Goal: Task Accomplishment & Management: Manage account settings

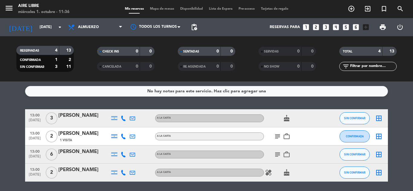
click at [279, 140] on icon "subject" at bounding box center [277, 136] width 7 height 7
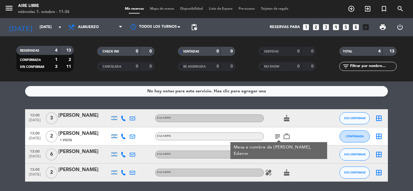
click at [278, 155] on icon "subject" at bounding box center [277, 154] width 7 height 7
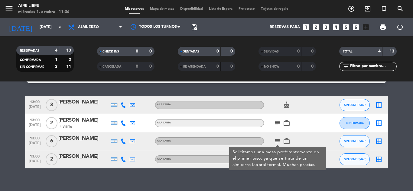
scroll to position [15, 0]
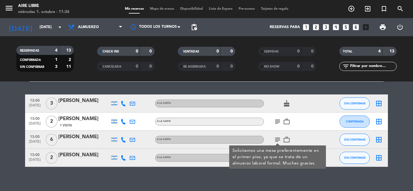
click at [277, 124] on icon "subject" at bounding box center [277, 121] width 7 height 7
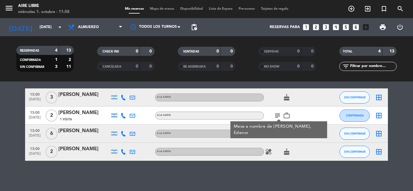
scroll to position [0, 0]
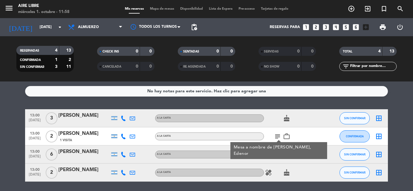
click at [13, 110] on bookings-row "13:00 [DATE] 3 [PERSON_NAME] A LA CARTA cake SIN CONFIRMAR border_all 13:00 [DA…" at bounding box center [206, 145] width 413 height 72
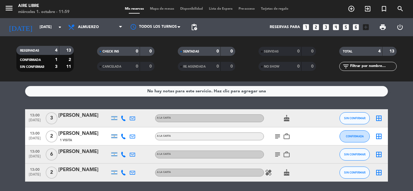
click at [366, 11] on icon "exit_to_app" at bounding box center [367, 8] width 7 height 7
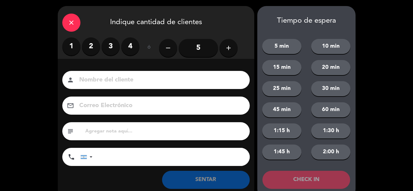
click at [89, 43] on label "2" at bounding box center [91, 46] width 18 height 18
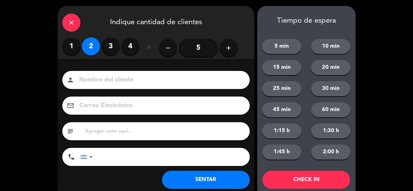
click at [195, 182] on button "SENTAR" at bounding box center [206, 180] width 88 height 18
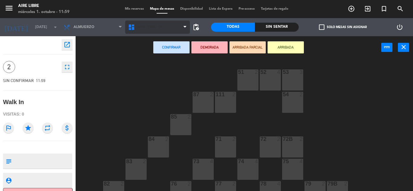
click at [185, 27] on icon at bounding box center [184, 27] width 3 height 5
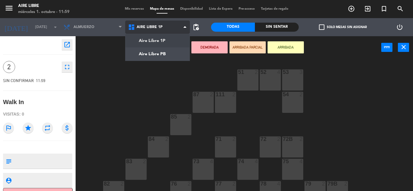
click at [149, 50] on ng-component "menu Aire Libre [DATE] 1. octubre - 11:59 Mis reservas Mapa de mesas Disponibil…" at bounding box center [206, 95] width 413 height 191
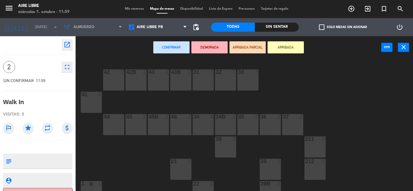
click at [201, 124] on div "34 4" at bounding box center [202, 124] width 21 height 21
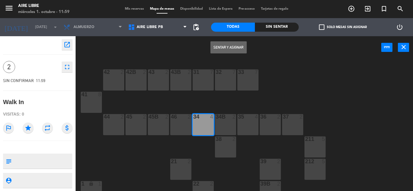
click at [216, 118] on div "34B" at bounding box center [215, 116] width 0 height 5
click at [208, 124] on div "34 4" at bounding box center [202, 124] width 21 height 21
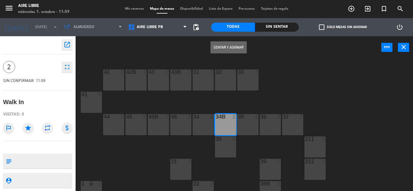
click at [232, 47] on button "Sentar y Asignar" at bounding box center [228, 47] width 36 height 12
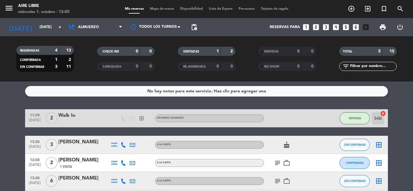
click at [365, 7] on icon "exit_to_app" at bounding box center [367, 8] width 7 height 7
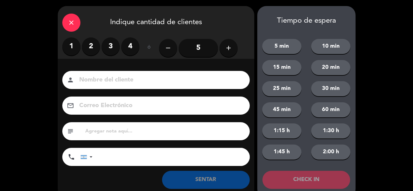
click at [90, 45] on label "2" at bounding box center [91, 46] width 18 height 18
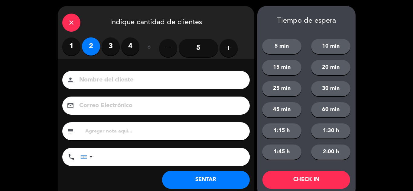
click at [104, 82] on input at bounding box center [160, 80] width 163 height 11
type input "mariana"
click at [191, 180] on button "SENTAR" at bounding box center [206, 180] width 88 height 18
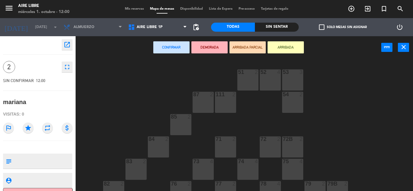
click at [288, 45] on button "ARRIBADA" at bounding box center [285, 47] width 36 height 12
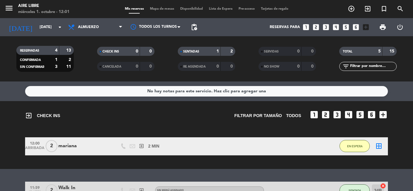
click at [353, 146] on span "EN ESPERA" at bounding box center [354, 146] width 15 height 3
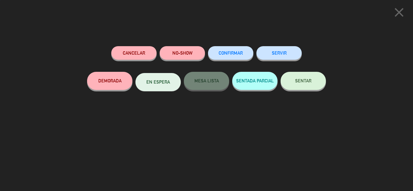
click at [305, 88] on button "SENTAR" at bounding box center [302, 81] width 45 height 18
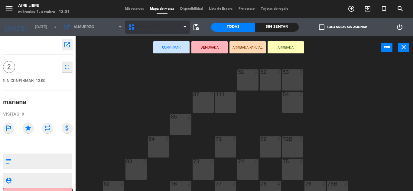
click at [172, 31] on span "Aire Libre 1P" at bounding box center [157, 27] width 65 height 13
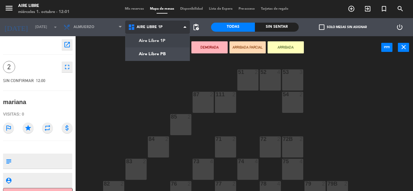
click at [160, 55] on ng-component "menu Aire Libre [DATE] 1. octubre - 12:01 Mis reservas Mapa de mesas Disponibil…" at bounding box center [206, 95] width 413 height 191
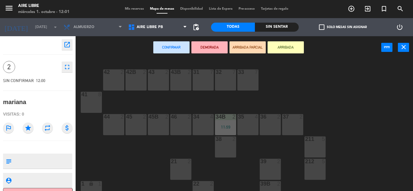
click at [115, 118] on div at bounding box center [113, 116] width 10 height 5
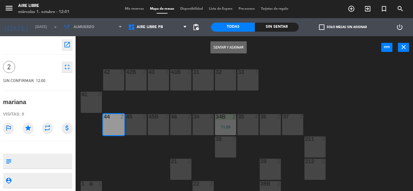
click at [223, 46] on button "Sentar y Asignar" at bounding box center [228, 47] width 36 height 12
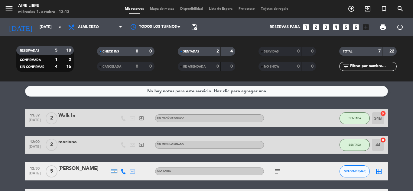
click at [275, 172] on icon "subject" at bounding box center [277, 171] width 7 height 7
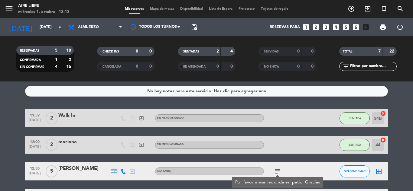
click at [275, 172] on icon "subject" at bounding box center [277, 171] width 7 height 7
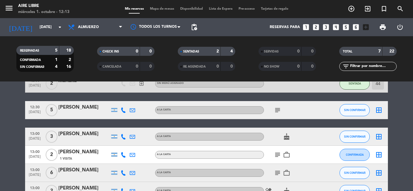
scroll to position [63, 0]
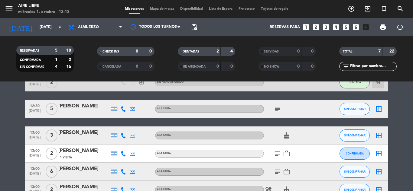
click at [277, 151] on icon "subject" at bounding box center [277, 153] width 7 height 7
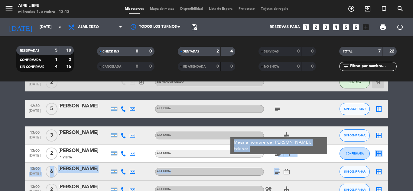
drag, startPoint x: 277, startPoint y: 151, endPoint x: 278, endPoint y: 170, distance: 19.1
click at [278, 170] on div "11:59 [DATE] 2 Walk In exit_to_app Sin menú asignado SENTADA 34B cancel 12:00 […" at bounding box center [206, 123] width 362 height 152
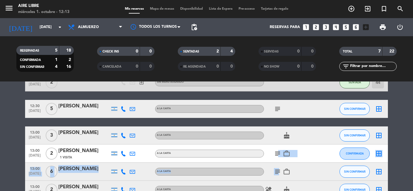
click at [278, 170] on icon "subject" at bounding box center [277, 171] width 7 height 7
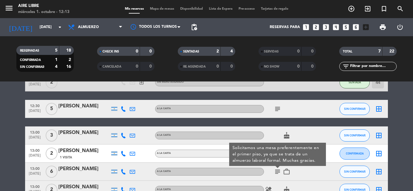
scroll to position [101, 0]
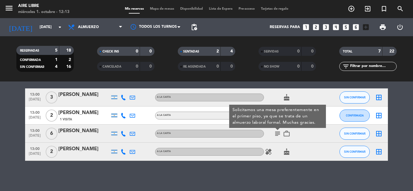
drag, startPoint x: 411, startPoint y: 140, endPoint x: 412, endPoint y: 137, distance: 3.9
click at [412, 137] on bookings-row "11:59 [DATE] 2 Walk In exit_to_app Sin menú asignado SENTADA 34B cancel 12:00 […" at bounding box center [206, 85] width 413 height 152
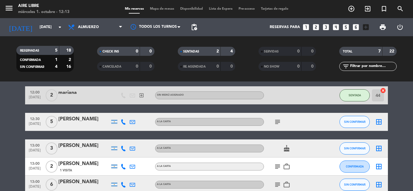
scroll to position [51, 0]
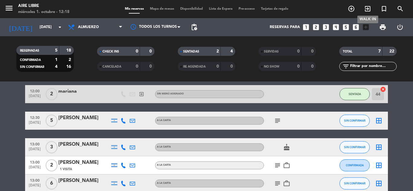
click at [362, 7] on span "exit_to_app" at bounding box center [367, 9] width 16 height 10
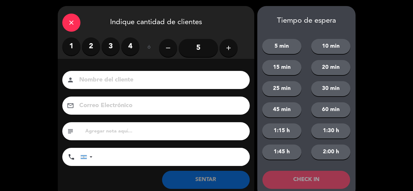
click at [134, 48] on label "4" at bounding box center [130, 46] width 18 height 18
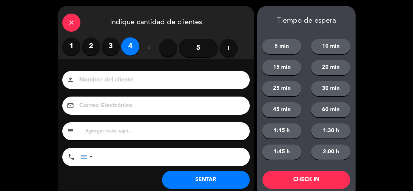
click at [205, 182] on button "SENTAR" at bounding box center [206, 180] width 88 height 18
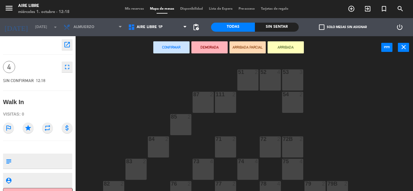
click at [293, 51] on button "ARRIBADA" at bounding box center [285, 47] width 36 height 12
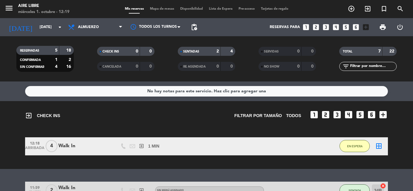
click at [361, 147] on span "EN ESPERA" at bounding box center [354, 146] width 15 height 3
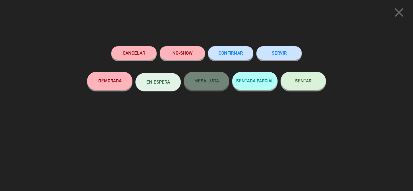
click at [308, 79] on span "SENTAR" at bounding box center [303, 80] width 16 height 5
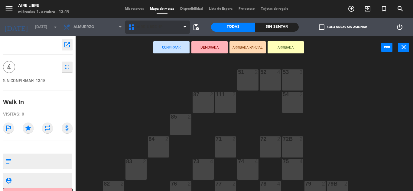
click at [183, 28] on icon at bounding box center [184, 27] width 3 height 5
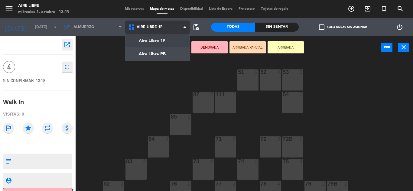
click at [167, 52] on ng-component "menu Aire Libre [DATE] 1. octubre - 12:19 Mis reservas Mapa de mesas Disponibil…" at bounding box center [206, 95] width 413 height 191
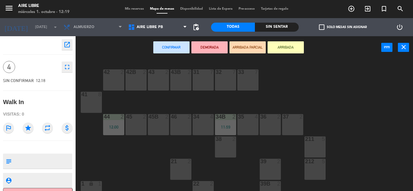
click at [248, 125] on div "35 4" at bounding box center [247, 124] width 21 height 21
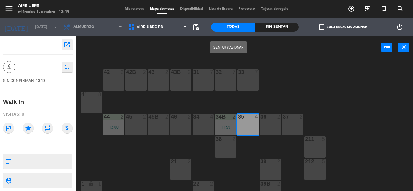
click at [228, 47] on button "Sentar y Asignar" at bounding box center [228, 47] width 36 height 12
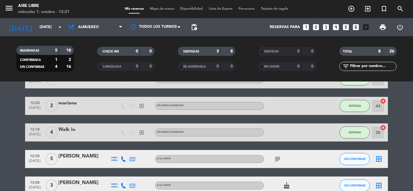
scroll to position [39, 0]
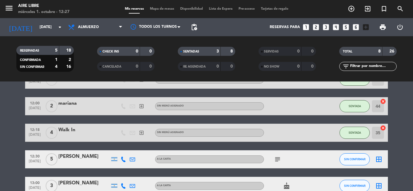
click at [370, 11] on icon "exit_to_app" at bounding box center [367, 8] width 7 height 7
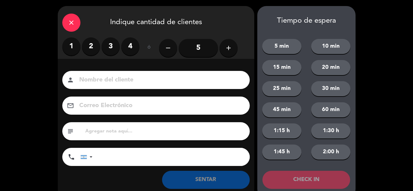
click at [88, 52] on label "2" at bounding box center [91, 46] width 18 height 18
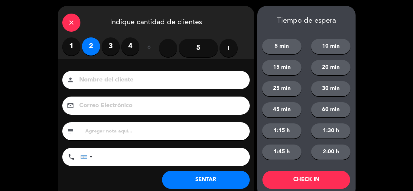
click at [214, 174] on button "SENTAR" at bounding box center [206, 180] width 88 height 18
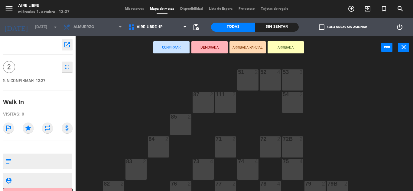
click at [289, 47] on button "ARRIBADA" at bounding box center [285, 47] width 36 height 12
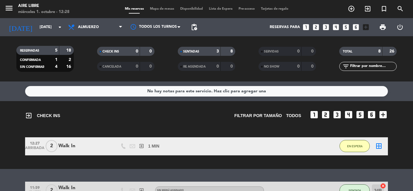
click at [347, 150] on button "EN ESPERA" at bounding box center [354, 146] width 30 height 12
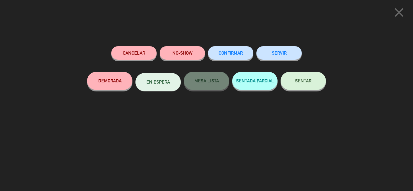
click at [296, 86] on button "SENTAR" at bounding box center [302, 81] width 45 height 18
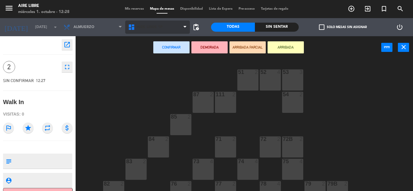
click at [175, 28] on span "Aire Libre 1P" at bounding box center [157, 27] width 65 height 13
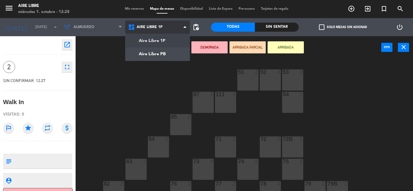
click at [165, 57] on ng-component "menu Aire Libre [DATE] 1. octubre - 12:28 Mis reservas Mapa de mesas Disponibil…" at bounding box center [206, 95] width 413 height 191
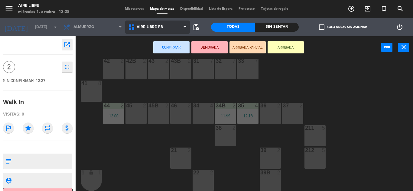
scroll to position [11, 0]
click at [269, 120] on div "36 2" at bounding box center [269, 113] width 21 height 21
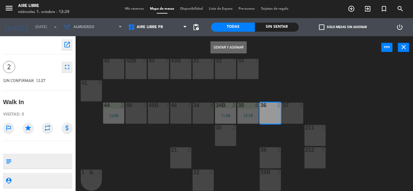
click at [229, 47] on button "Sentar y Asignar" at bounding box center [228, 47] width 36 height 12
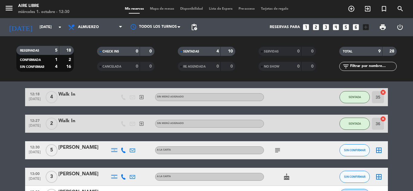
scroll to position [75, 0]
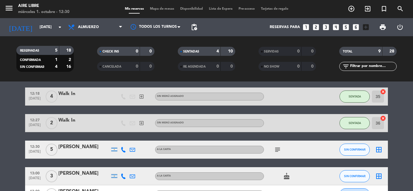
click at [276, 151] on icon "subject" at bounding box center [277, 149] width 7 height 7
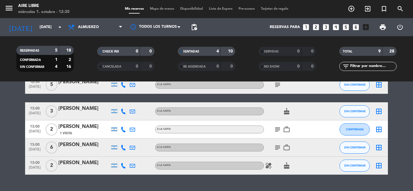
scroll to position [144, 0]
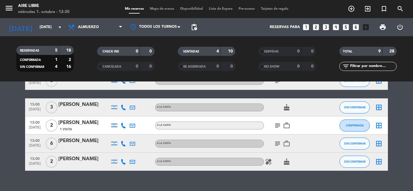
click at [277, 144] on icon "subject" at bounding box center [277, 143] width 7 height 7
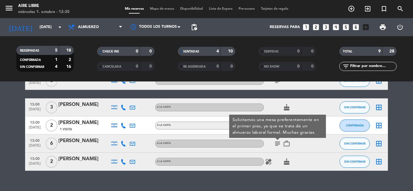
click at [277, 144] on icon "subject" at bounding box center [277, 143] width 7 height 7
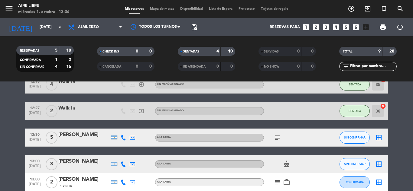
scroll to position [88, 0]
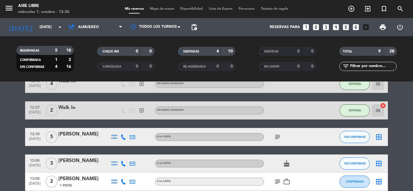
click at [275, 139] on icon "subject" at bounding box center [277, 137] width 7 height 7
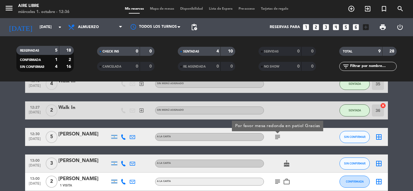
click at [280, 137] on icon "subject" at bounding box center [277, 137] width 7 height 7
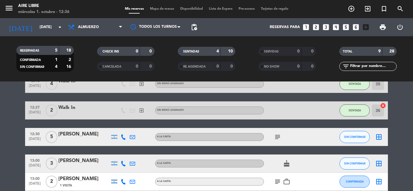
scroll to position [86, 0]
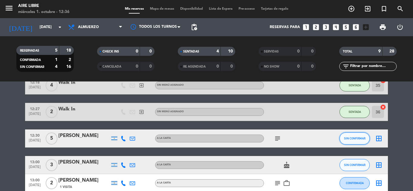
click at [355, 138] on span "SIN CONFIRMAR" at bounding box center [354, 138] width 21 height 3
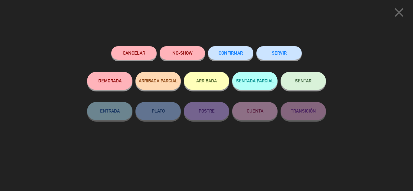
click at [208, 82] on button "ARRIBADA" at bounding box center [206, 81] width 45 height 18
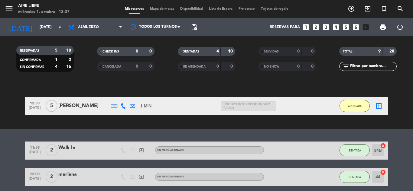
scroll to position [0, 0]
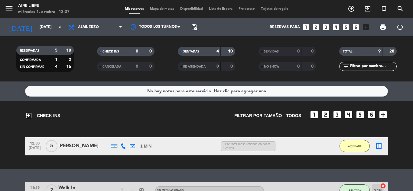
click at [349, 147] on span "ARRIBADA" at bounding box center [355, 146] width 14 height 3
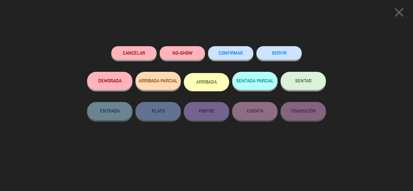
click at [300, 88] on button "SENTAR" at bounding box center [302, 81] width 45 height 18
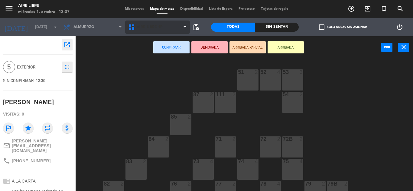
click at [171, 29] on span "Aire Libre 1P" at bounding box center [157, 27] width 65 height 13
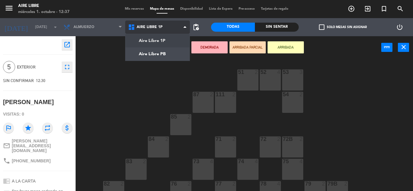
click at [162, 57] on ng-component "menu Aire Libre [DATE] 1. octubre - 12:37 Mis reservas Mapa de mesas Disponibil…" at bounding box center [206, 95] width 413 height 191
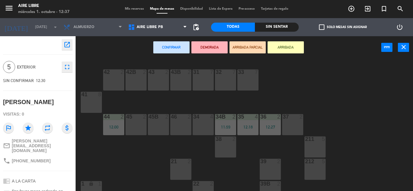
click at [91, 106] on div "41 8" at bounding box center [91, 102] width 21 height 21
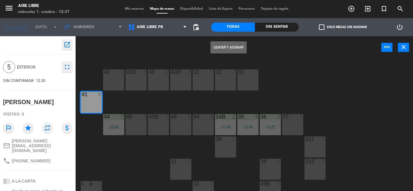
click at [223, 53] on button "Sentar y Asignar" at bounding box center [228, 47] width 36 height 12
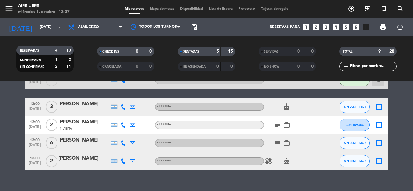
scroll to position [143, 0]
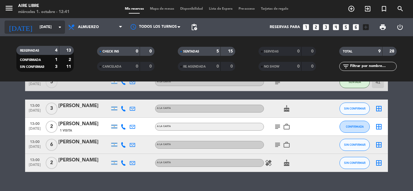
click at [54, 26] on input "[DATE]" at bounding box center [62, 27] width 51 height 10
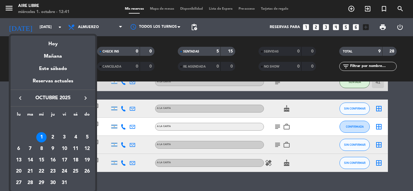
click at [22, 100] on icon "keyboard_arrow_left" at bounding box center [20, 98] width 7 height 7
click at [31, 182] on div "30" at bounding box center [30, 183] width 10 height 10
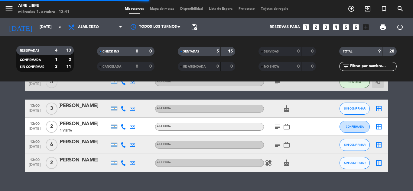
scroll to position [0, 0]
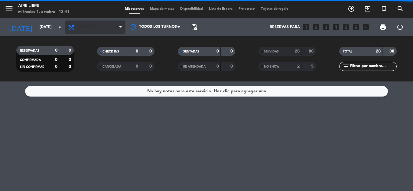
click at [114, 27] on span "Almuerzo" at bounding box center [95, 27] width 60 height 13
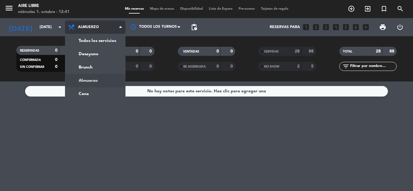
click at [92, 90] on ng-component "menu Aire Libre [DATE] 1. octubre - 12:41 Mis reservas Mapa de mesas Disponibil…" at bounding box center [206, 95] width 413 height 191
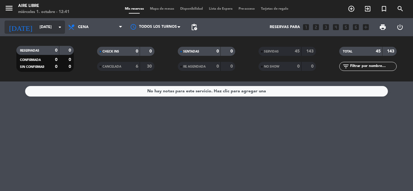
click at [60, 27] on icon "arrow_drop_down" at bounding box center [59, 27] width 7 height 7
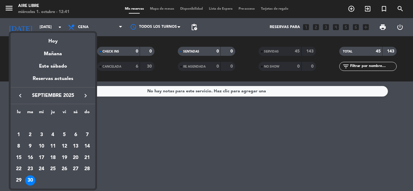
click at [81, 105] on div "lu ma mi ju vi sá do [DATE] 2 3 4 5 6 7 8 9 10 11 12 13 14 15 16 17 18 19 20 21…" at bounding box center [53, 146] width 85 height 85
click at [85, 98] on icon "keyboard_arrow_right" at bounding box center [85, 95] width 7 height 7
click at [41, 135] on div "1" at bounding box center [41, 135] width 10 height 10
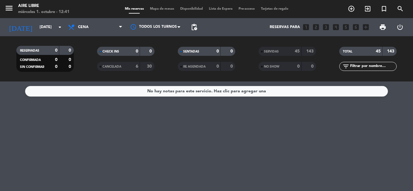
type input "[DATE]"
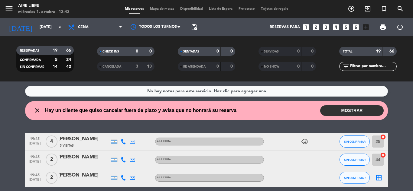
click at [350, 107] on button "MOSTRAR" at bounding box center [351, 110] width 63 height 11
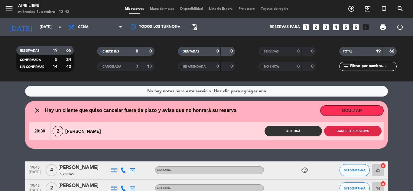
click at [347, 131] on button "Cancelar reserva" at bounding box center [352, 131] width 57 height 11
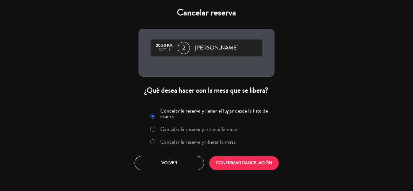
click at [172, 142] on label "Cancelar la reserva y liberar la mesa" at bounding box center [198, 141] width 76 height 5
click at [239, 162] on button "CONFIRMAR CANCELACIÓN" at bounding box center [243, 163] width 69 height 14
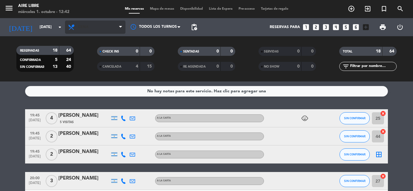
click at [105, 27] on span "Cena" at bounding box center [95, 27] width 60 height 13
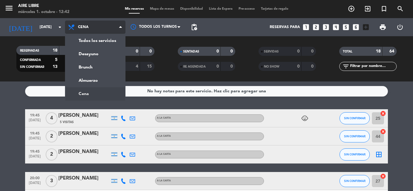
click at [101, 81] on div "menu Aire Libre [DATE] 1. octubre - 12:42 Mis reservas Mapa de mesas Disponibil…" at bounding box center [206, 41] width 413 height 82
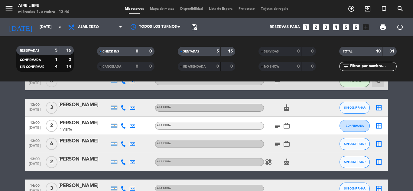
scroll to position [145, 0]
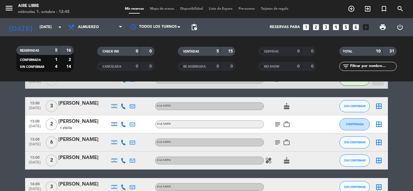
click at [278, 124] on icon "subject" at bounding box center [277, 124] width 7 height 7
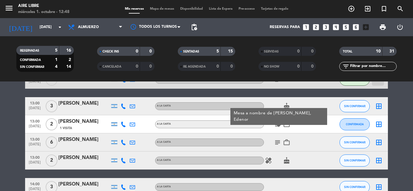
click at [277, 141] on icon "subject" at bounding box center [277, 142] width 7 height 7
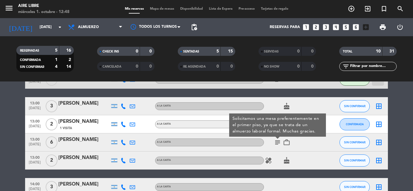
click at [397, 159] on bookings-row "11:59 [DATE] 2 Walk In exit_to_app Sin menú asignado SENTADA 34B cancel 12:00 […" at bounding box center [206, 80] width 413 height 232
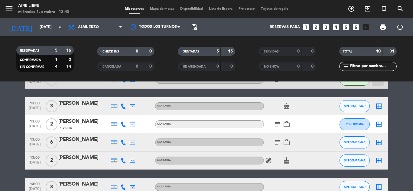
click at [278, 142] on icon "subject" at bounding box center [277, 142] width 7 height 7
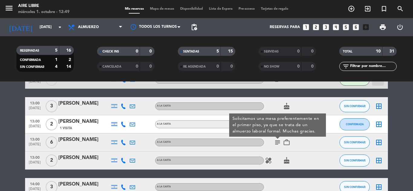
click at [353, 141] on span "SIN CONFIRMAR" at bounding box center [354, 142] width 21 height 3
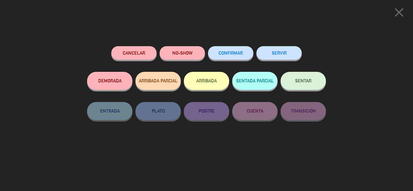
click at [207, 90] on button "ARRIBADA" at bounding box center [206, 81] width 45 height 18
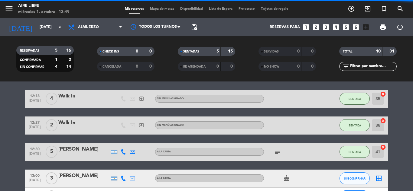
scroll to position [217, 0]
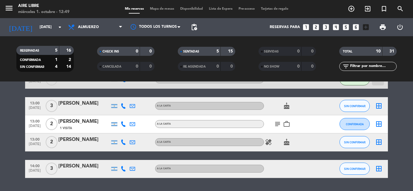
click at [278, 124] on icon "subject" at bounding box center [277, 124] width 7 height 7
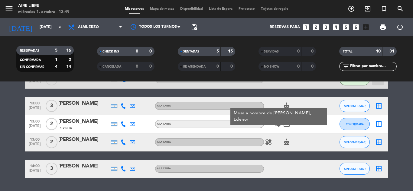
click at [313, 129] on div "subject Mesa a nombre de [PERSON_NAME], Edenor work_outline" at bounding box center [291, 124] width 54 height 18
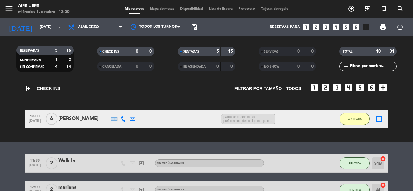
scroll to position [0, 0]
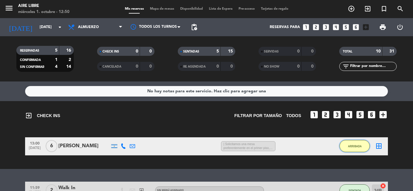
click at [353, 151] on button "ARRIBADA" at bounding box center [354, 146] width 30 height 12
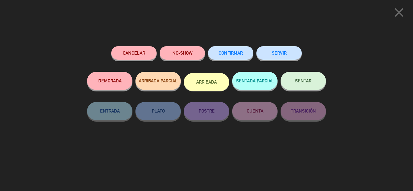
click at [303, 85] on button "SENTAR" at bounding box center [302, 81] width 45 height 18
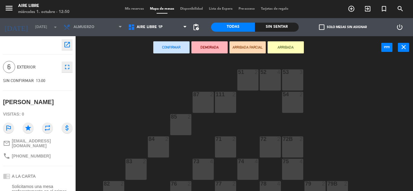
click at [269, 146] on div "72 2" at bounding box center [269, 147] width 21 height 21
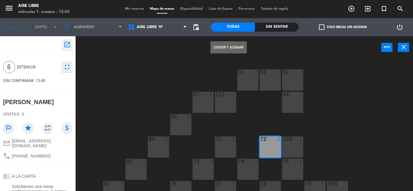
click at [292, 150] on div "72B 2" at bounding box center [292, 147] width 21 height 21
click at [238, 48] on button "Sentar y Asignar" at bounding box center [228, 47] width 36 height 12
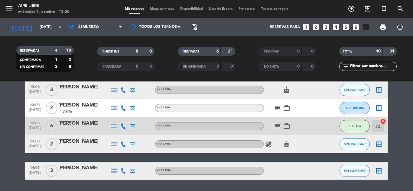
scroll to position [162, 0]
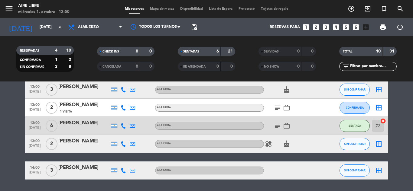
click at [371, 10] on icon "exit_to_app" at bounding box center [367, 8] width 7 height 7
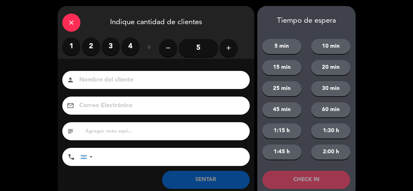
click at [89, 47] on label "2" at bounding box center [91, 46] width 18 height 18
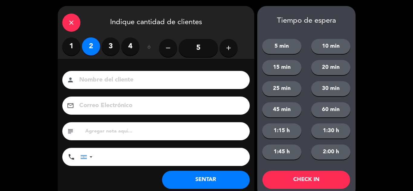
click at [198, 183] on button "SENTAR" at bounding box center [206, 180] width 88 height 18
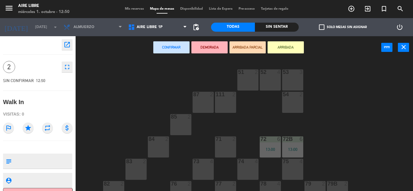
click at [167, 145] on div "84 2" at bounding box center [158, 147] width 21 height 21
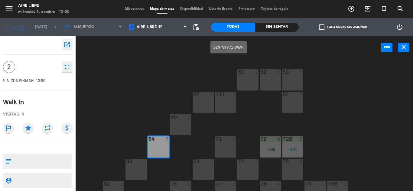
click at [230, 51] on button "Sentar y Asignar" at bounding box center [228, 47] width 36 height 12
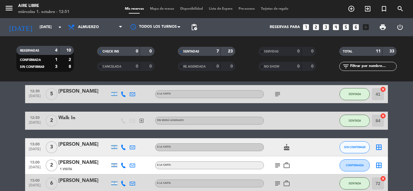
scroll to position [131, 0]
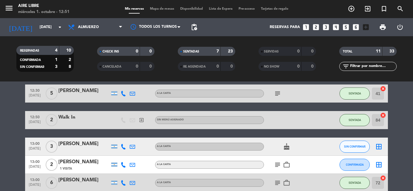
click at [359, 147] on span "SIN CONFIRMAR" at bounding box center [354, 146] width 21 height 3
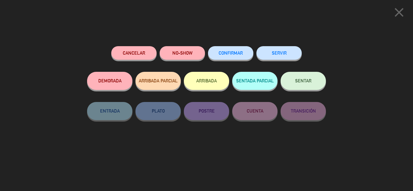
click at [208, 85] on button "ARRIBADA" at bounding box center [206, 81] width 45 height 18
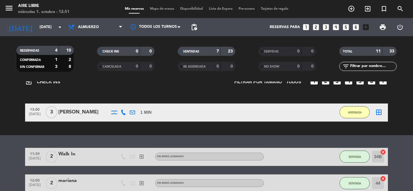
scroll to position [0, 0]
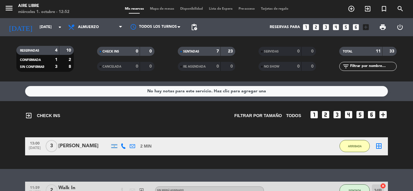
click at [353, 142] on button "ARRIBADA" at bounding box center [354, 146] width 30 height 12
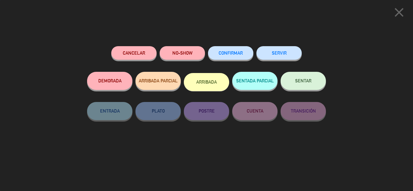
click at [301, 87] on button "SENTAR" at bounding box center [302, 81] width 45 height 18
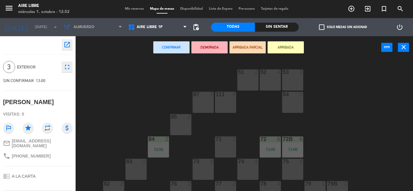
click at [241, 77] on div "51 2" at bounding box center [247, 79] width 21 height 21
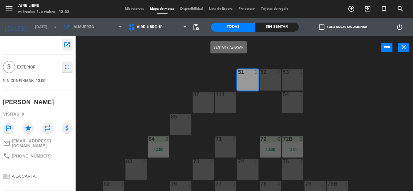
click at [228, 45] on button "Sentar y Asignar" at bounding box center [228, 47] width 36 height 12
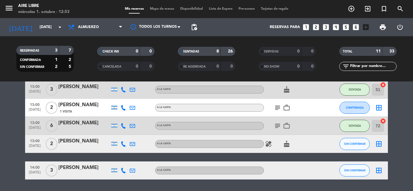
scroll to position [183, 0]
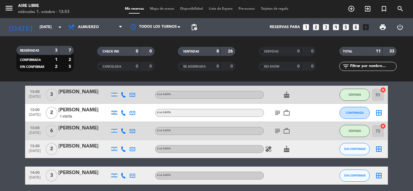
click at [285, 114] on icon "work_outline" at bounding box center [286, 112] width 7 height 7
click at [276, 111] on icon "subject" at bounding box center [277, 112] width 7 height 7
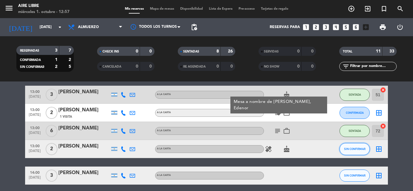
click at [357, 150] on span "SIN CONFIRMAR" at bounding box center [354, 148] width 21 height 3
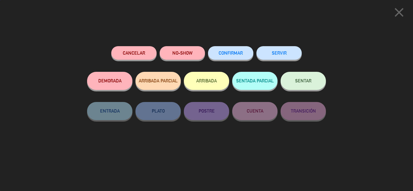
click at [206, 83] on button "ARRIBADA" at bounding box center [206, 81] width 45 height 18
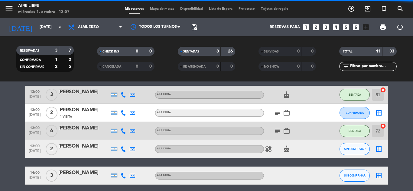
scroll to position [256, 0]
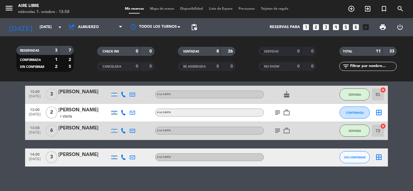
click at [285, 93] on icon "cake" at bounding box center [286, 94] width 7 height 7
click at [249, 181] on div "No hay notas para este servicio. Haz clic para agregar una exit_to_app CHECK IN…" at bounding box center [206, 137] width 413 height 110
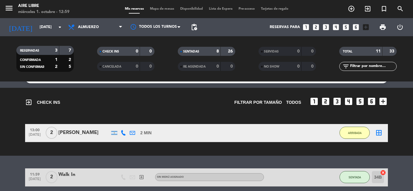
scroll to position [14, 0]
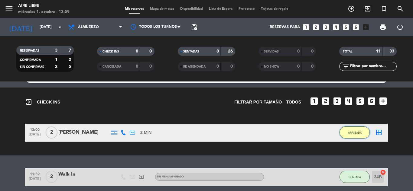
click at [347, 137] on button "ARRIBADA" at bounding box center [354, 133] width 30 height 12
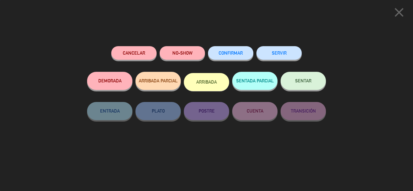
click at [309, 83] on span "SENTAR" at bounding box center [303, 80] width 16 height 5
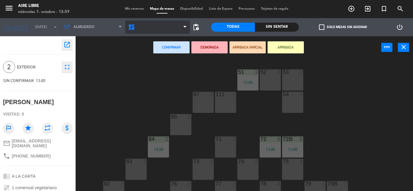
click at [177, 28] on span "Aire Libre 1P" at bounding box center [157, 27] width 65 height 13
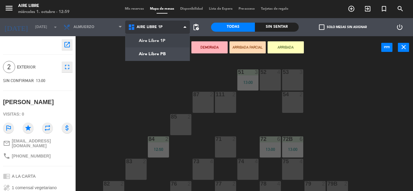
click at [169, 53] on ng-component "menu Aire Libre [DATE] 1. octubre - 12:59 Mis reservas Mapa de mesas Disponibil…" at bounding box center [206, 95] width 413 height 191
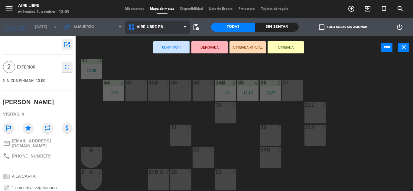
scroll to position [26, 0]
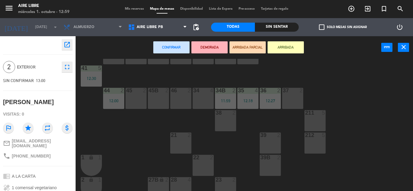
click at [229, 113] on div at bounding box center [225, 112] width 10 height 5
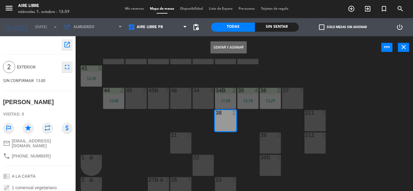
click at [225, 52] on button "Sentar y Asignar" at bounding box center [228, 47] width 36 height 12
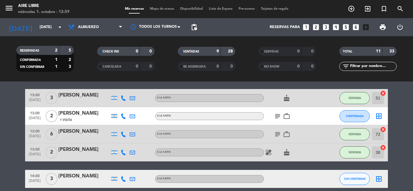
scroll to position [179, 0]
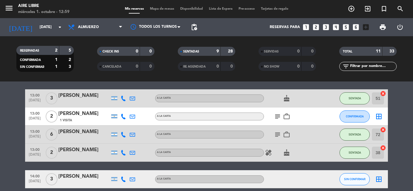
click at [370, 11] on icon "exit_to_app" at bounding box center [367, 8] width 7 height 7
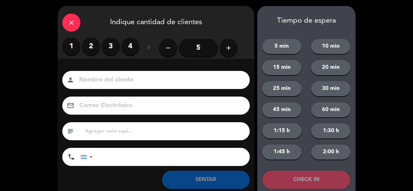
click at [90, 47] on label "2" at bounding box center [91, 46] width 18 height 18
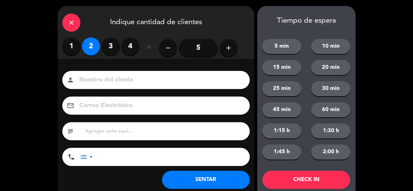
click at [189, 177] on button "SENTAR" at bounding box center [206, 180] width 88 height 18
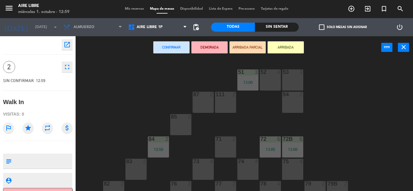
click at [289, 47] on button "ARRIBADA" at bounding box center [285, 47] width 36 height 12
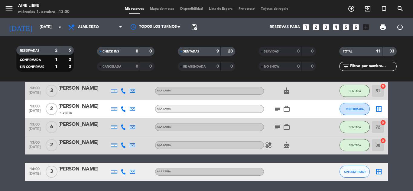
scroll to position [255, 0]
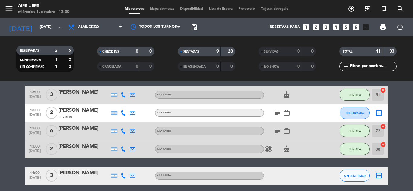
click at [85, 127] on div "[PERSON_NAME]" at bounding box center [83, 129] width 51 height 8
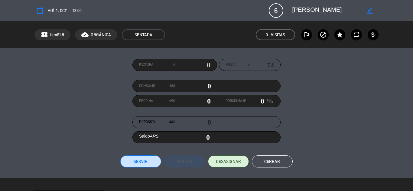
click at [323, 12] on textarea at bounding box center [326, 10] width 69 height 11
click at [232, 162] on span "DESASIGNAR" at bounding box center [228, 162] width 25 height 6
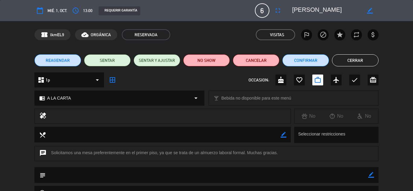
click at [275, 12] on icon "fullscreen" at bounding box center [277, 10] width 7 height 7
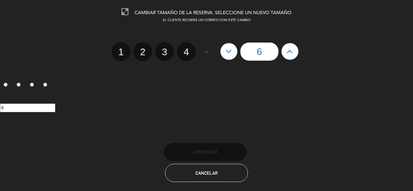
click at [295, 47] on button at bounding box center [289, 51] width 17 height 16
type input "7"
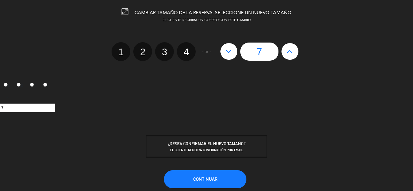
click at [222, 179] on button "Continuar" at bounding box center [205, 179] width 82 height 18
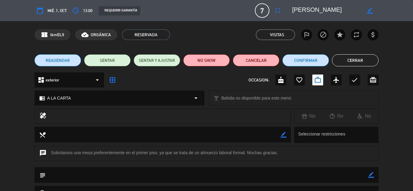
click at [106, 60] on button "SENTAR" at bounding box center [107, 60] width 47 height 12
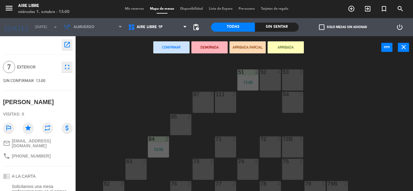
click at [268, 146] on div "72 2" at bounding box center [269, 147] width 21 height 21
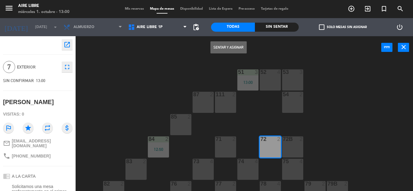
click at [287, 153] on div "72B 2" at bounding box center [292, 147] width 21 height 21
click at [226, 51] on button "Sentar y Asignar" at bounding box center [228, 47] width 36 height 12
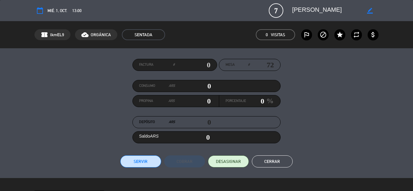
click at [273, 163] on button "Cerrar" at bounding box center [272, 162] width 41 height 12
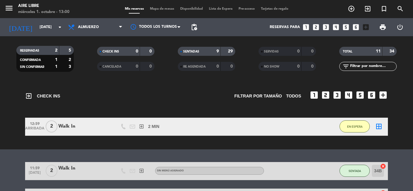
scroll to position [21, 0]
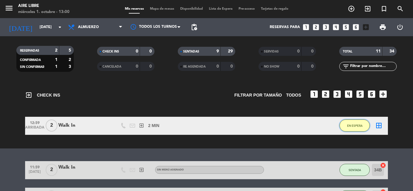
click at [355, 125] on span "EN ESPERA" at bounding box center [354, 125] width 15 height 3
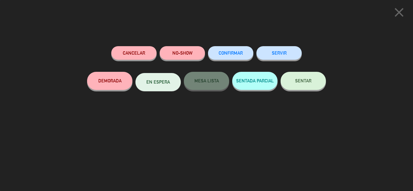
click at [300, 83] on span "SENTAR" at bounding box center [303, 80] width 16 height 5
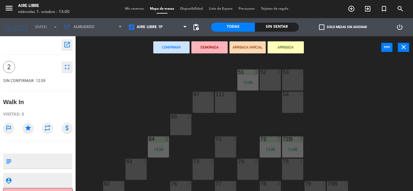
click at [180, 122] on div "85 2" at bounding box center [180, 124] width 21 height 21
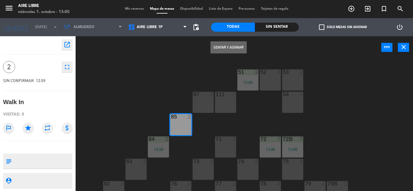
click at [226, 45] on button "Sentar y Asignar" at bounding box center [228, 47] width 36 height 12
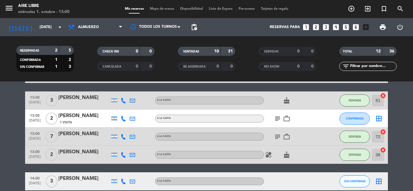
scroll to position [205, 0]
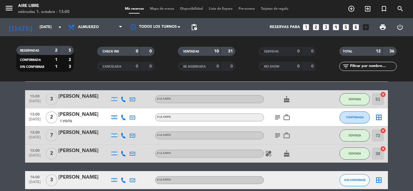
click at [288, 157] on icon "cake" at bounding box center [286, 153] width 7 height 7
click at [288, 153] on icon "cake" at bounding box center [286, 153] width 7 height 7
click at [369, 11] on icon "exit_to_app" at bounding box center [367, 8] width 7 height 7
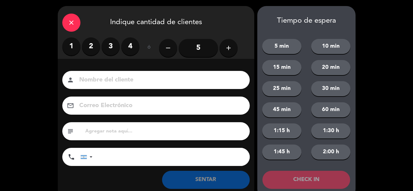
click at [85, 50] on label "2" at bounding box center [91, 46] width 18 height 18
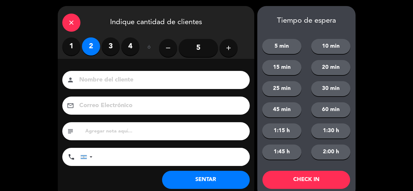
click at [203, 178] on button "SENTAR" at bounding box center [206, 180] width 88 height 18
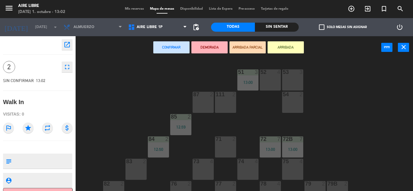
click at [286, 47] on button "ARRIBADA" at bounding box center [285, 47] width 36 height 12
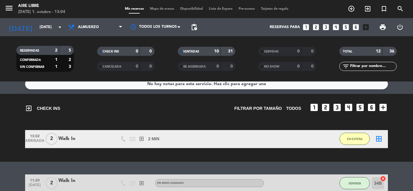
scroll to position [10, 0]
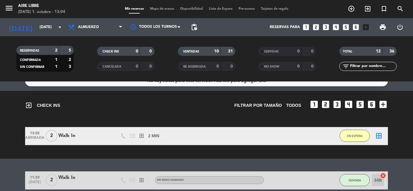
click at [369, 12] on icon "exit_to_app" at bounding box center [367, 8] width 7 height 7
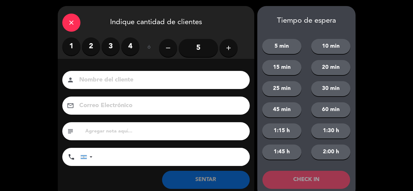
click at [129, 49] on label "4" at bounding box center [130, 46] width 18 height 18
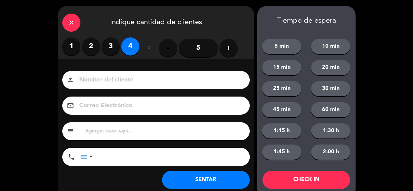
click at [177, 178] on button "SENTAR" at bounding box center [206, 180] width 88 height 18
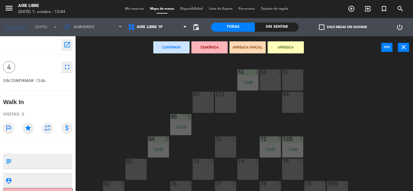
click at [295, 51] on button "ARRIBADA" at bounding box center [285, 47] width 36 height 12
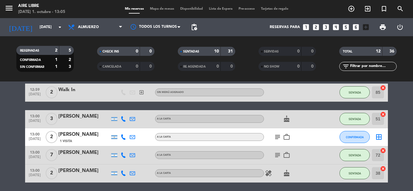
scroll to position [285, 0]
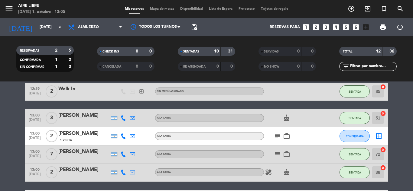
click at [276, 134] on icon "subject" at bounding box center [277, 136] width 7 height 7
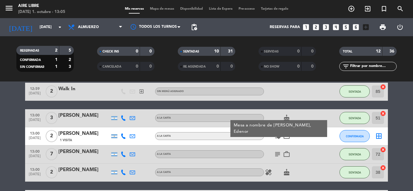
click at [277, 138] on icon "subject" at bounding box center [277, 136] width 7 height 7
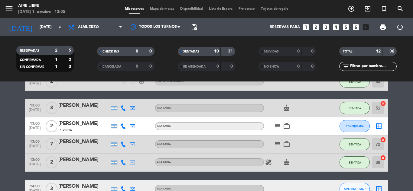
scroll to position [295, 0]
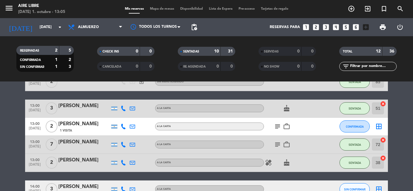
click at [357, 127] on span "CONFIRMADA" at bounding box center [355, 126] width 18 height 3
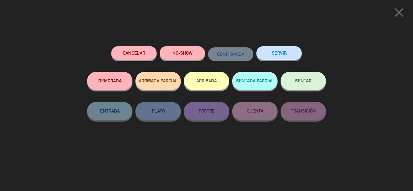
click at [209, 89] on button "ARRIBADA" at bounding box center [206, 81] width 45 height 18
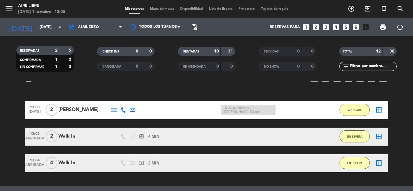
scroll to position [36, 0]
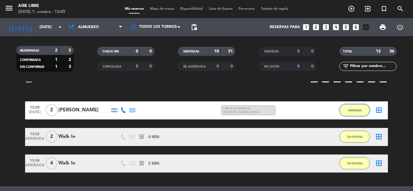
click at [355, 114] on button "ARRIBADA" at bounding box center [354, 110] width 30 height 12
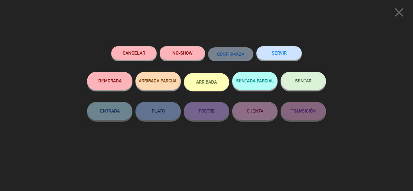
click at [315, 79] on button "SENTAR" at bounding box center [302, 81] width 45 height 18
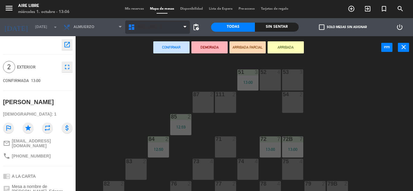
click at [174, 27] on span "Aire Libre 1P" at bounding box center [157, 27] width 65 height 13
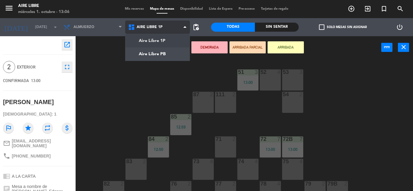
click at [172, 54] on ng-component "menu Aire Libre [DATE] 1. octubre - 13:06 Mis reservas Mapa de mesas Disponibil…" at bounding box center [206, 95] width 413 height 191
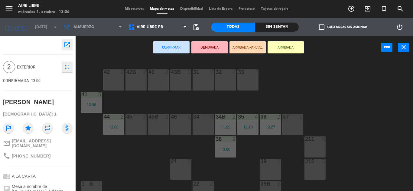
click at [159, 125] on div "45B 2" at bounding box center [158, 124] width 21 height 21
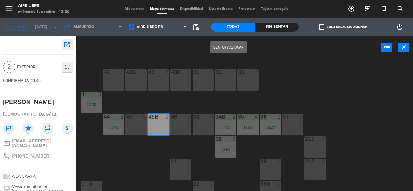
click at [226, 47] on button "Sentar y Asignar" at bounding box center [228, 47] width 36 height 12
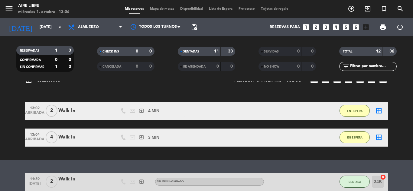
scroll to position [37, 0]
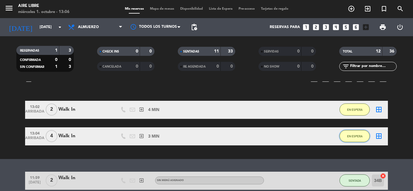
click at [355, 141] on button "EN ESPERA" at bounding box center [354, 136] width 30 height 12
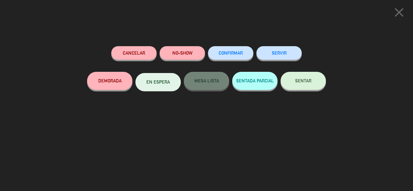
click at [302, 81] on span "SENTAR" at bounding box center [303, 80] width 16 height 5
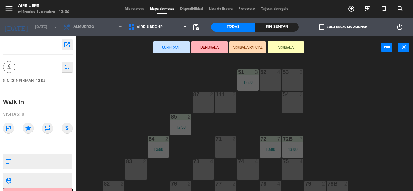
click at [400, 50] on icon "close" at bounding box center [403, 46] width 7 height 7
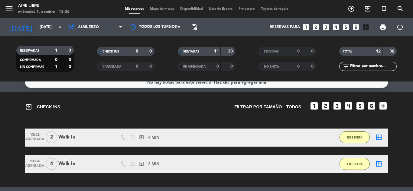
scroll to position [4, 0]
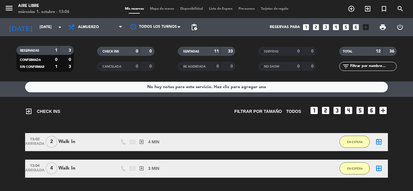
click at [368, 10] on icon "exit_to_app" at bounding box center [367, 8] width 7 height 7
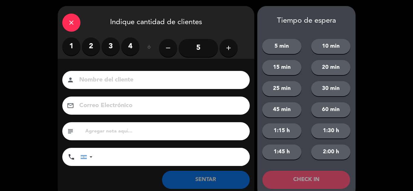
click at [233, 44] on button "add" at bounding box center [228, 48] width 18 height 18
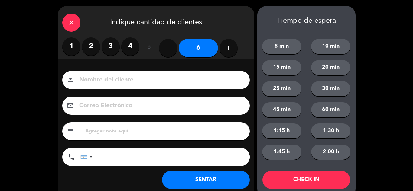
click at [233, 44] on button "add" at bounding box center [228, 48] width 18 height 18
click at [233, 48] on button "add" at bounding box center [228, 48] width 18 height 18
click at [166, 49] on icon "remove" at bounding box center [167, 47] width 7 height 7
type input "7"
click at [207, 181] on button "SENTAR" at bounding box center [206, 180] width 88 height 18
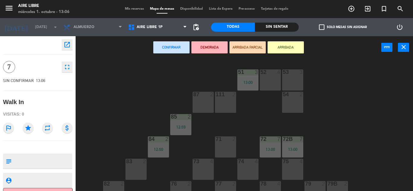
click at [283, 47] on button "ARRIBADA" at bounding box center [285, 47] width 36 height 12
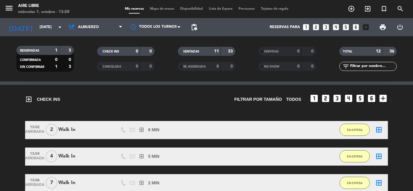
scroll to position [12, 0]
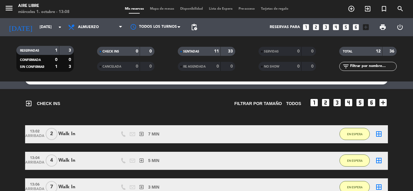
click at [367, 9] on icon "exit_to_app" at bounding box center [367, 8] width 7 height 7
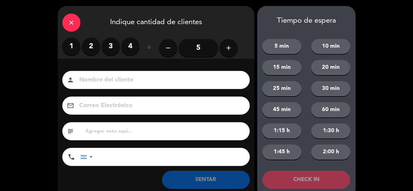
click at [68, 24] on icon "close" at bounding box center [71, 22] width 7 height 7
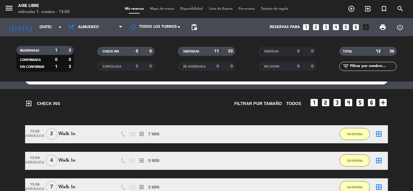
click at [350, 10] on icon "add_circle_outline" at bounding box center [350, 8] width 7 height 7
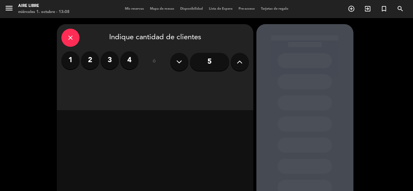
click at [94, 62] on label "2" at bounding box center [90, 60] width 18 height 18
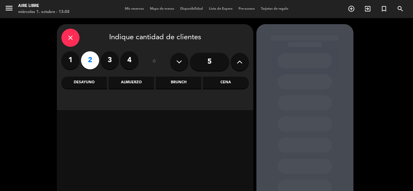
click at [93, 57] on label "2" at bounding box center [90, 60] width 18 height 18
click at [238, 60] on icon at bounding box center [239, 61] width 6 height 9
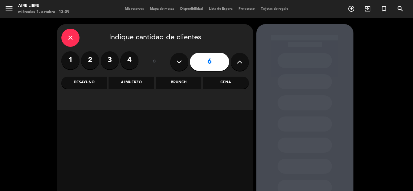
click at [226, 85] on div "Cena" at bounding box center [226, 83] width 46 height 12
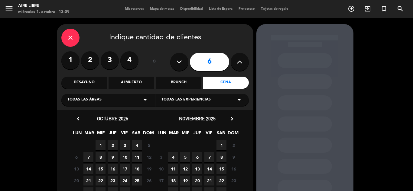
click at [125, 147] on span "3" at bounding box center [125, 145] width 10 height 10
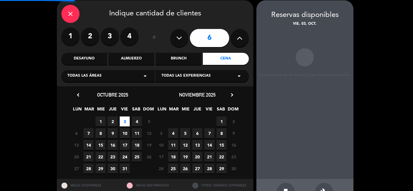
scroll to position [24, 0]
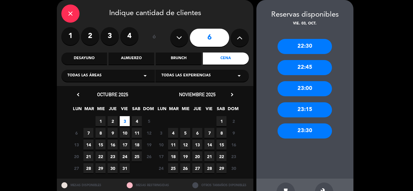
click at [326, 185] on div "build" at bounding box center [324, 192] width 18 height 18
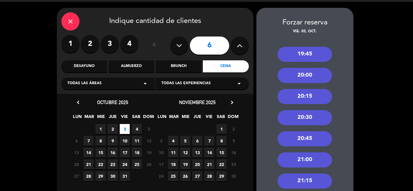
scroll to position [25, 0]
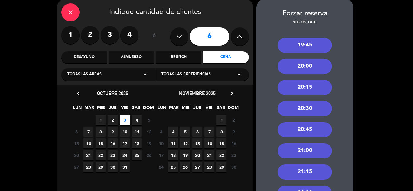
click at [301, 109] on div "20:30" at bounding box center [304, 108] width 54 height 15
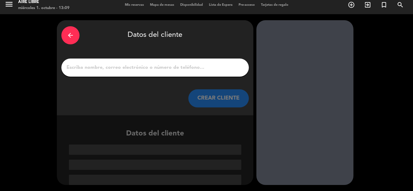
scroll to position [4, 0]
click at [182, 65] on input "1" at bounding box center [155, 67] width 178 height 8
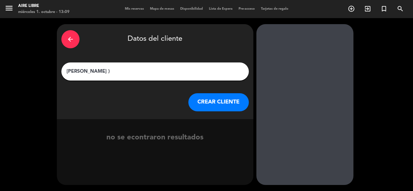
type input "[PERSON_NAME]"
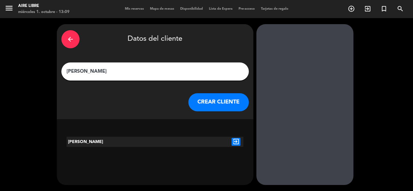
click at [212, 109] on button "CREAR CLIENTE" at bounding box center [218, 102] width 60 height 18
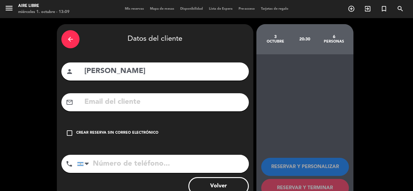
click at [68, 134] on icon "check_box_outline_blank" at bounding box center [69, 133] width 7 height 7
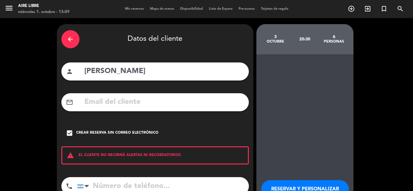
click at [305, 186] on button "RESERVAR Y PERSONALIZAR" at bounding box center [305, 189] width 88 height 18
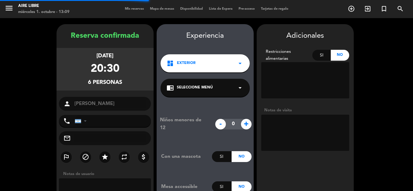
scroll to position [24, 0]
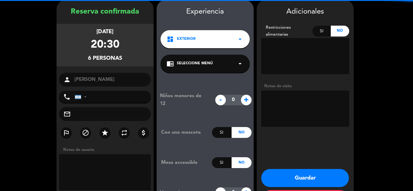
click at [289, 102] on textarea at bounding box center [305, 109] width 88 height 36
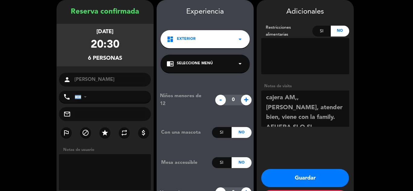
type textarea "cajera AM,, [PERSON_NAME], atender bien, viene con la family. AFUERA SI O SI"
click at [105, 129] on icon "star" at bounding box center [104, 132] width 7 height 7
click at [314, 175] on button "Guardar" at bounding box center [305, 178] width 88 height 18
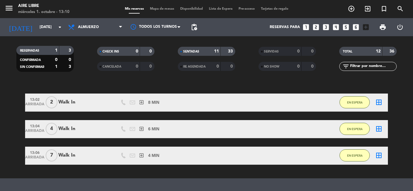
scroll to position [42, 0]
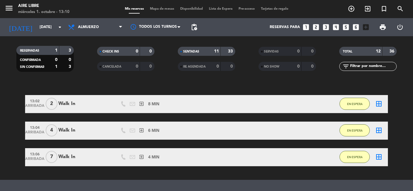
click at [356, 162] on button "EN ESPERA" at bounding box center [354, 157] width 30 height 12
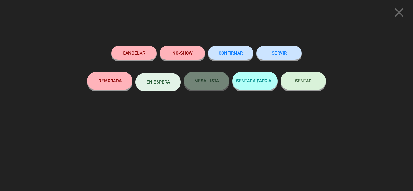
click at [302, 80] on span "SENTAR" at bounding box center [303, 80] width 16 height 5
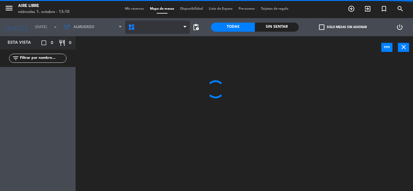
click at [173, 27] on span "Aire Libre 1P" at bounding box center [157, 27] width 65 height 13
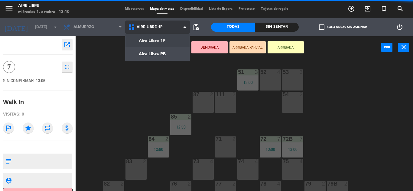
click at [164, 53] on ng-component "menu Aire Libre [DATE] 1. octubre - 13:10 Mis reservas Mapa de mesas Disponibil…" at bounding box center [206, 95] width 413 height 191
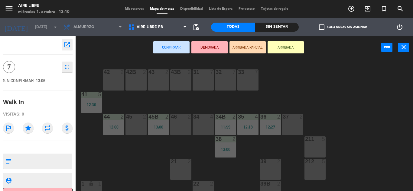
click at [201, 82] on div "31 7" at bounding box center [202, 79] width 21 height 21
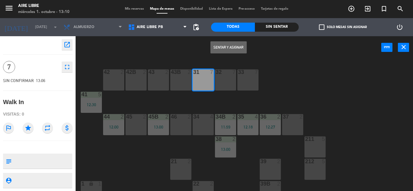
click at [226, 45] on button "Sentar y Asignar" at bounding box center [228, 47] width 36 height 12
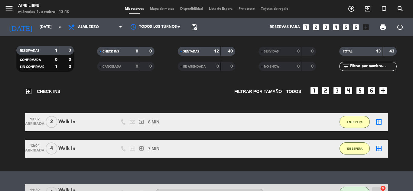
scroll to position [24, 0]
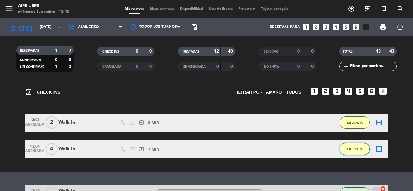
click at [358, 149] on span "EN ESPERA" at bounding box center [354, 149] width 15 height 3
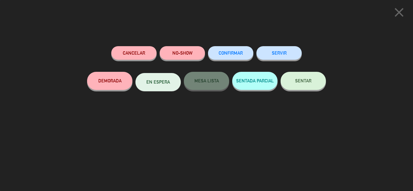
click at [305, 80] on span "SENTAR" at bounding box center [303, 80] width 16 height 5
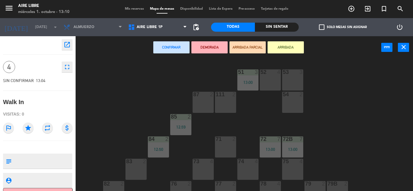
click at [402, 50] on icon "close" at bounding box center [403, 46] width 7 height 7
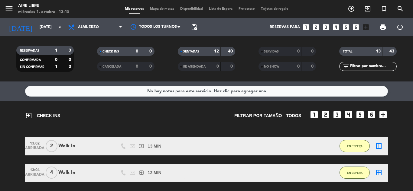
click at [368, 9] on icon "exit_to_app" at bounding box center [367, 8] width 7 height 7
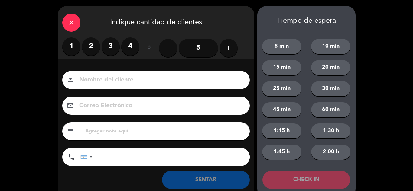
click at [197, 47] on input "5" at bounding box center [198, 48] width 39 height 18
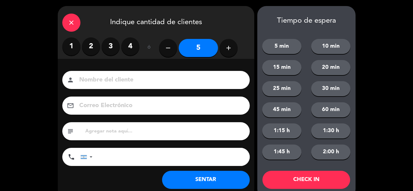
click at [224, 177] on button "SENTAR" at bounding box center [206, 180] width 88 height 18
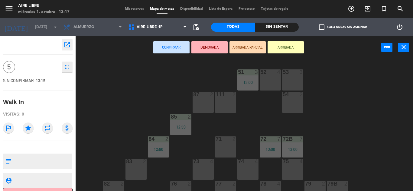
click at [67, 70] on icon "fullscreen" at bounding box center [66, 66] width 7 height 7
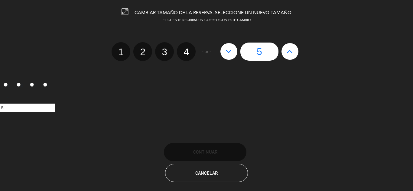
click at [185, 53] on label "4" at bounding box center [186, 51] width 19 height 19
click at [185, 49] on input "4" at bounding box center [185, 47] width 4 height 4
radio input "true"
radio input "false"
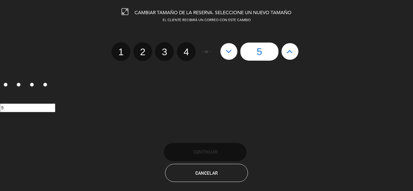
radio input "false"
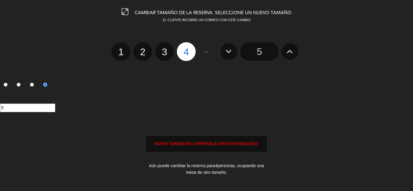
click at [208, 142] on div "NUEVO TAMAÑO NO COMPATIBLE CON DISPONIBILIDAD" at bounding box center [206, 143] width 120 height 7
click at [224, 145] on div "NUEVO TAMAÑO NO COMPATIBLE CON DISPONIBILIDAD" at bounding box center [206, 143] width 120 height 7
click at [34, 84] on input "3" at bounding box center [32, 85] width 4 height 4
radio input "false"
click at [189, 50] on label "4" at bounding box center [186, 51] width 19 height 19
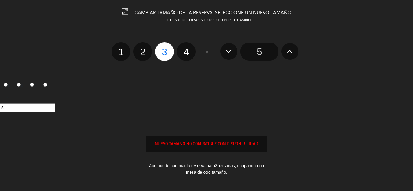
click at [187, 49] on input "4" at bounding box center [185, 47] width 4 height 4
radio input "true"
radio input "false"
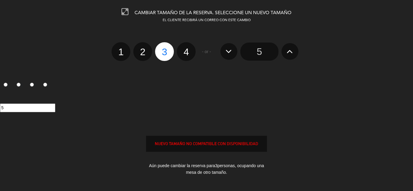
radio input "false"
radio input "true"
click at [211, 146] on div "NUEVO TAMAÑO NO COMPATIBLE CON DISPONIBILIDAD" at bounding box center [206, 143] width 120 height 7
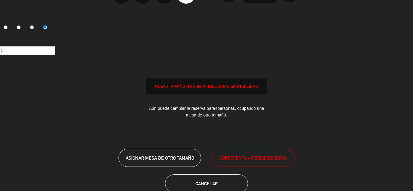
scroll to position [62, 0]
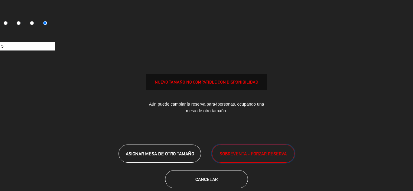
click at [256, 152] on span "SOBREVENTA - FORZAR RESERVA" at bounding box center [252, 153] width 67 height 7
click at [268, 157] on button "SOBREVENTA - FORZAR RESERVA" at bounding box center [253, 154] width 82 height 18
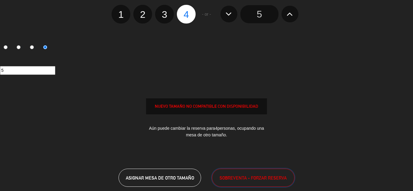
scroll to position [33, 0]
